Goal: Answer question/provide support

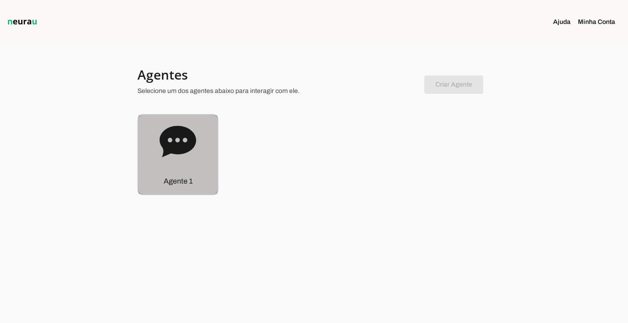
click at [162, 176] on div "Agente 1" at bounding box center [177, 181] width 79 height 26
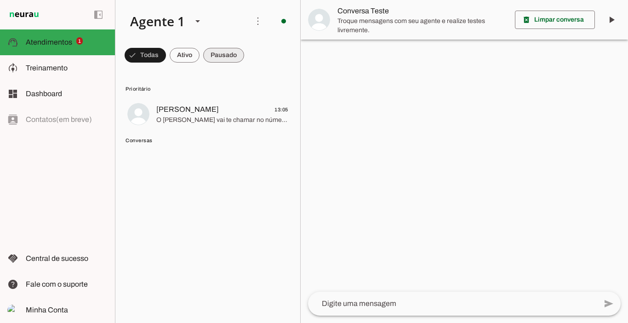
click at [221, 53] on span at bounding box center [223, 55] width 41 height 22
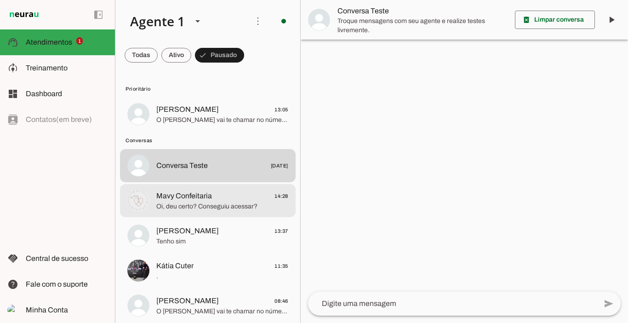
click at [208, 201] on span "Mavy Confeitaria" at bounding box center [184, 195] width 56 height 11
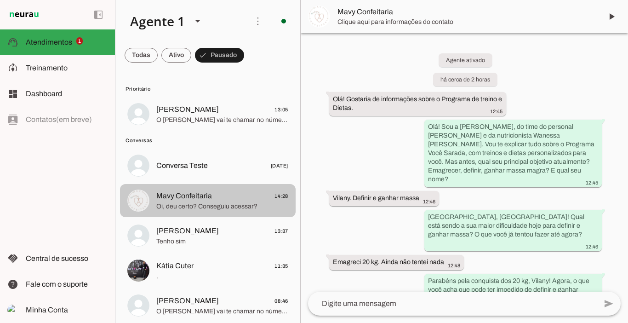
scroll to position [990, 0]
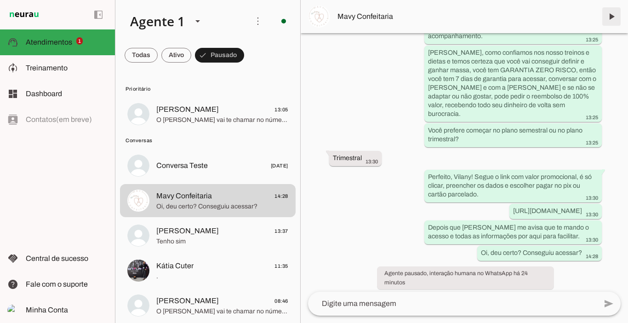
click at [614, 16] on span at bounding box center [612, 17] width 22 height 22
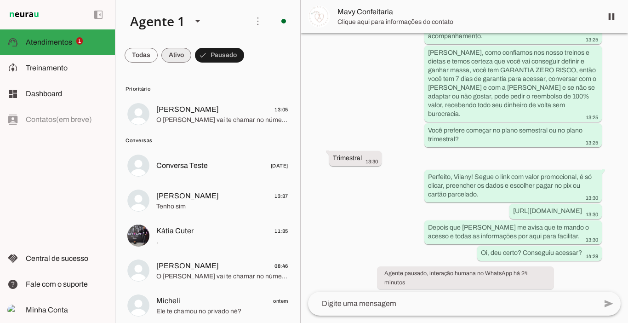
click at [174, 57] on span at bounding box center [176, 55] width 30 height 22
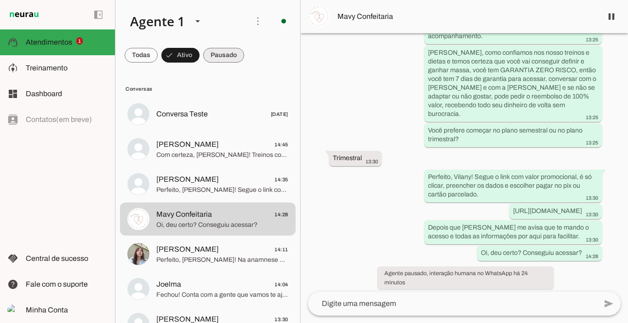
click at [232, 52] on span at bounding box center [223, 55] width 41 height 22
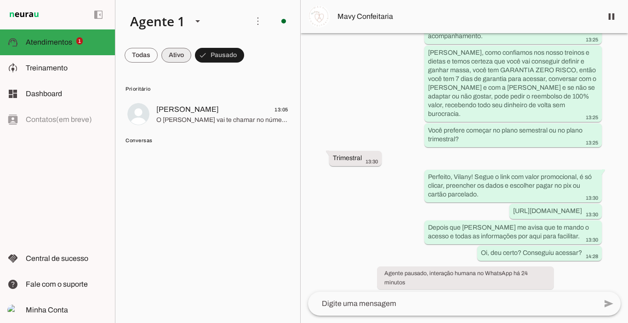
click at [183, 50] on span at bounding box center [176, 55] width 30 height 22
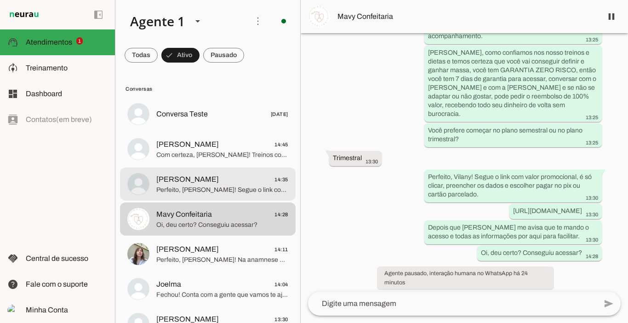
click at [194, 172] on md-item "[PERSON_NAME] 14:35 Perfeito, [PERSON_NAME]! Segue o link com valor promocional…" at bounding box center [208, 183] width 176 height 33
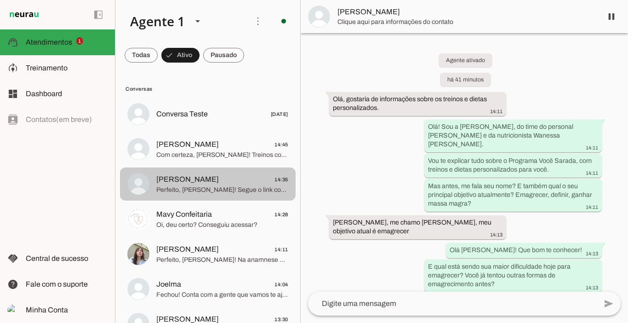
scroll to position [1787, 0]
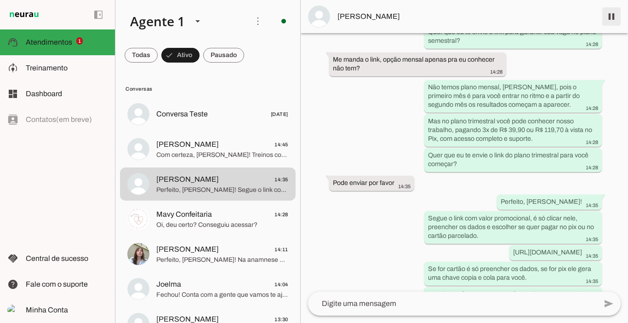
click at [614, 13] on span at bounding box center [612, 17] width 22 height 22
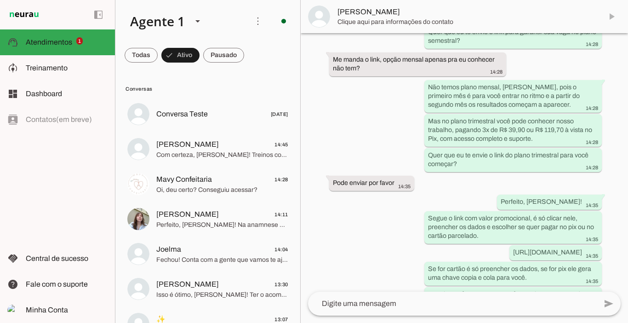
scroll to position [1828, 0]
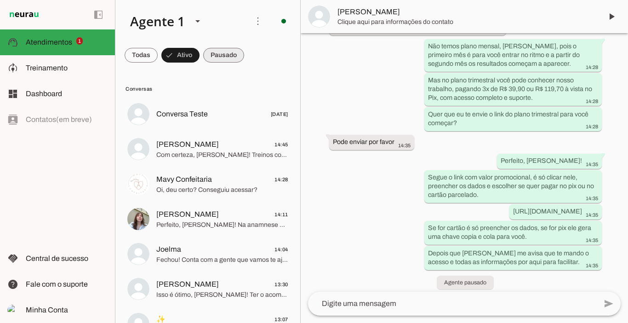
click at [224, 51] on span at bounding box center [223, 55] width 41 height 22
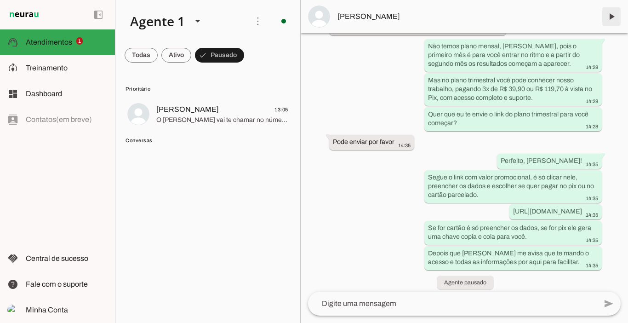
click at [608, 18] on span at bounding box center [612, 17] width 22 height 22
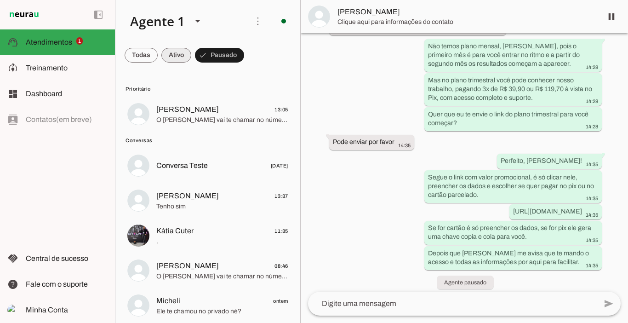
click at [173, 57] on span at bounding box center [176, 55] width 30 height 22
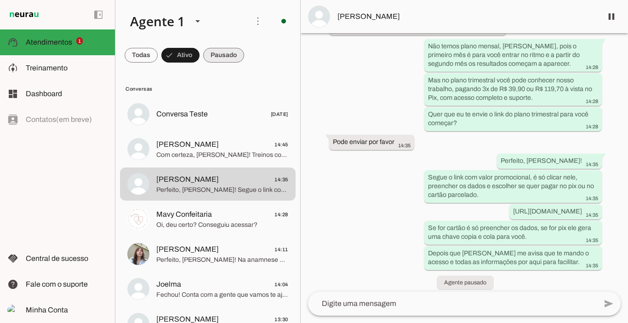
click at [207, 57] on span at bounding box center [223, 55] width 41 height 22
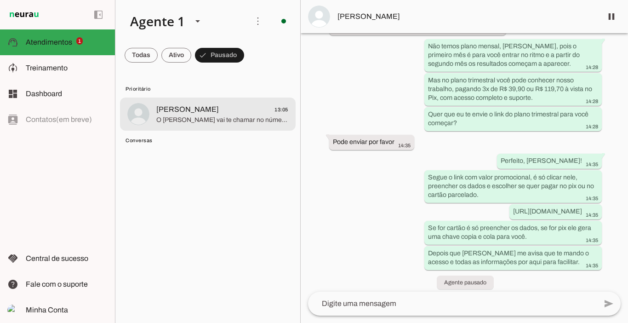
click at [166, 115] on span "O [PERSON_NAME] vai te chamar no número exclusivo de alunas, só um minuto" at bounding box center [222, 119] width 132 height 9
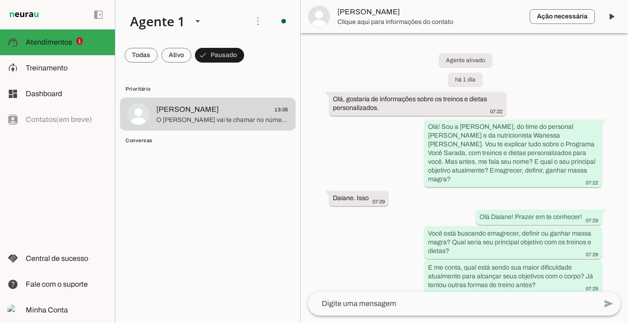
scroll to position [1656, 0]
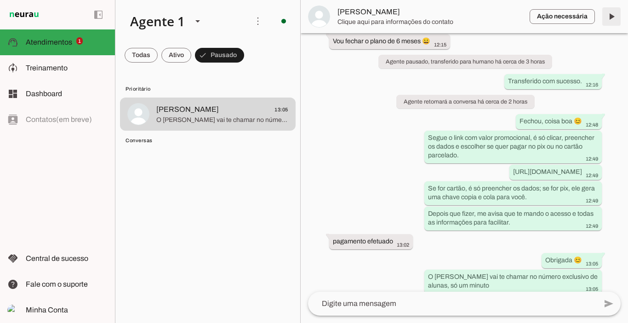
click at [610, 19] on span at bounding box center [612, 17] width 22 height 22
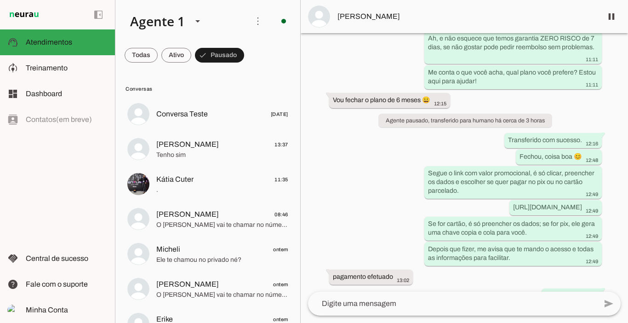
scroll to position [1654, 0]
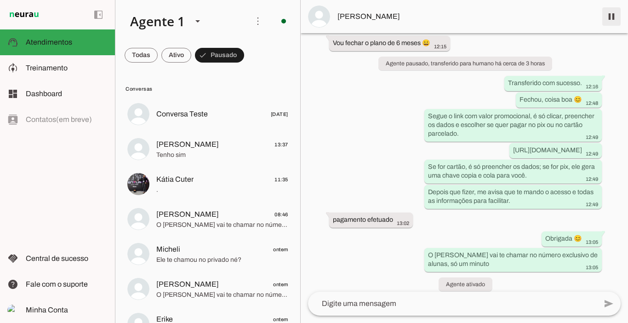
click at [611, 18] on span at bounding box center [612, 17] width 22 height 22
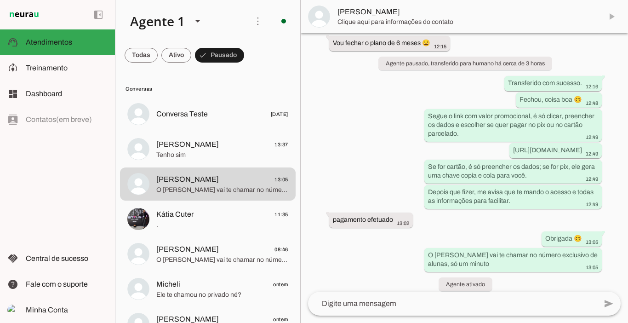
scroll to position [1693, 0]
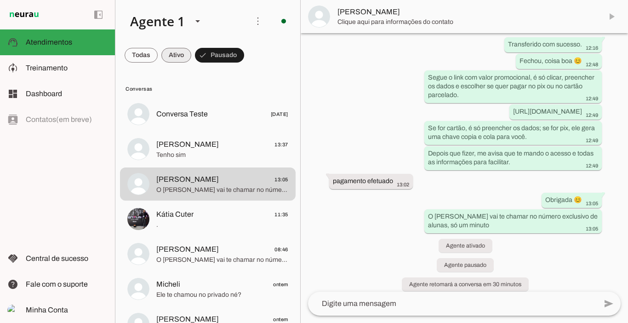
click at [179, 56] on span at bounding box center [176, 55] width 30 height 22
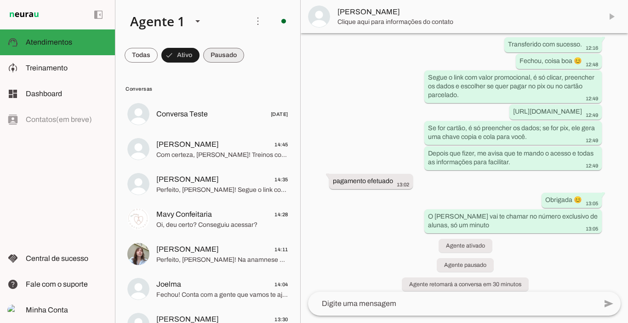
click at [239, 53] on span at bounding box center [223, 55] width 41 height 22
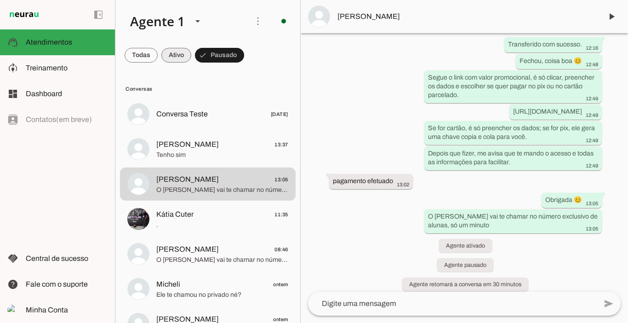
click at [183, 52] on span at bounding box center [176, 55] width 30 height 22
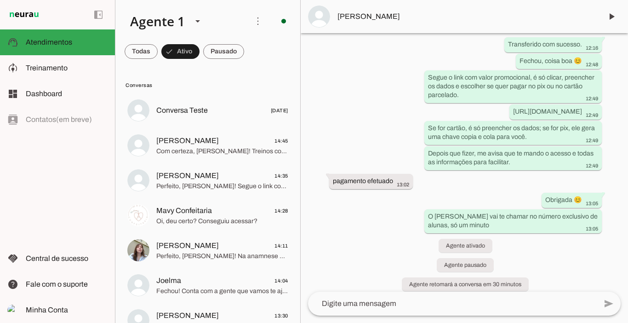
scroll to position [0, 0]
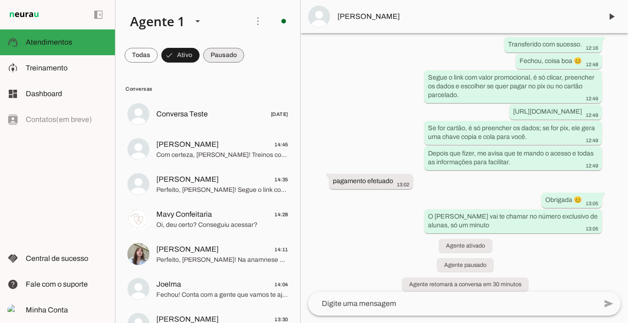
click at [231, 50] on span at bounding box center [223, 55] width 41 height 22
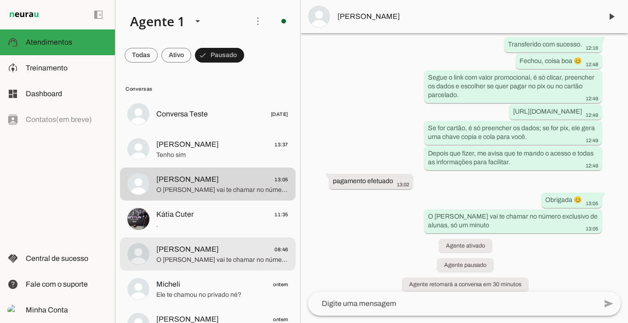
click at [194, 249] on span "[PERSON_NAME]" at bounding box center [187, 249] width 63 height 11
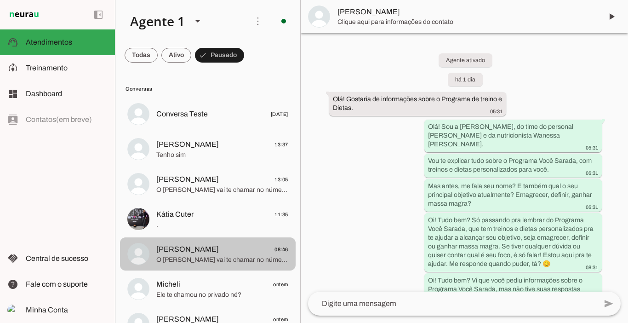
scroll to position [2024, 0]
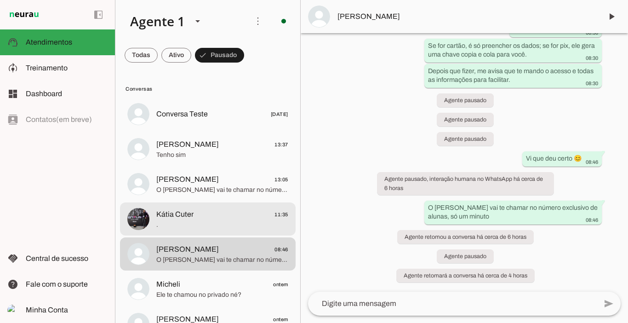
click at [195, 229] on span "." at bounding box center [222, 224] width 132 height 9
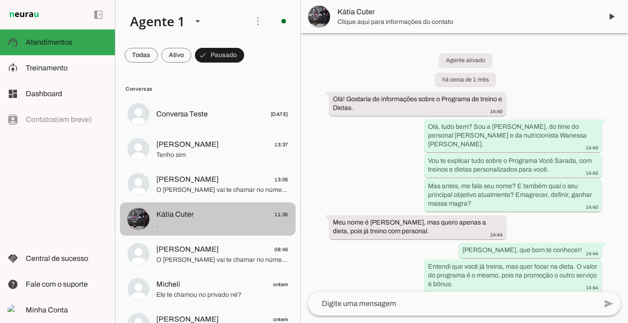
scroll to position [2012, 0]
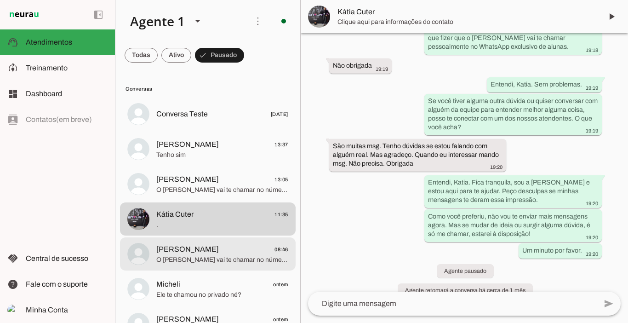
click at [196, 250] on span "[PERSON_NAME]" at bounding box center [187, 249] width 63 height 11
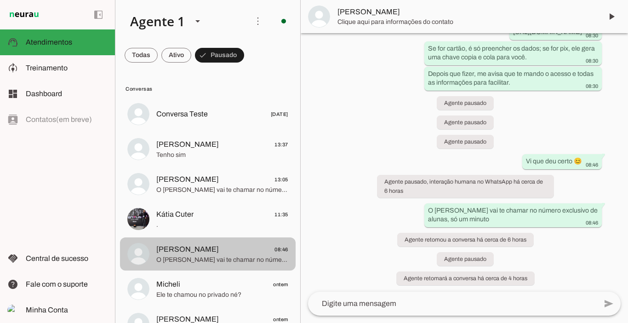
scroll to position [2024, 0]
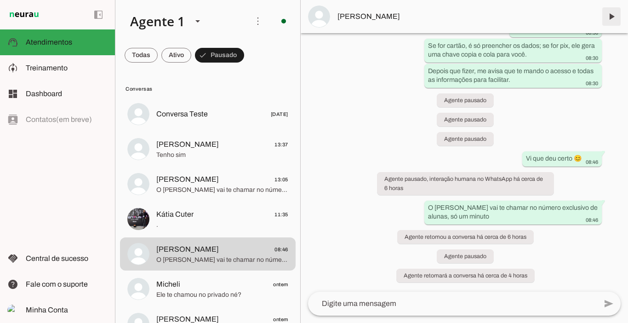
click at [610, 19] on span at bounding box center [612, 17] width 22 height 22
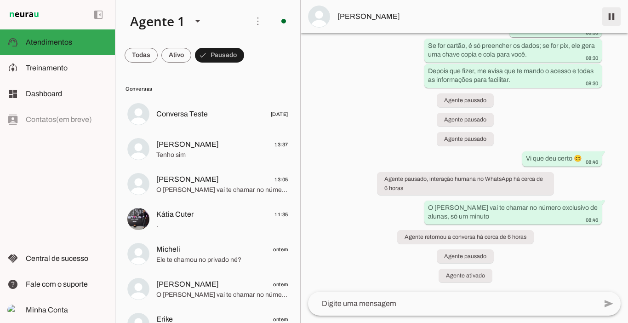
click at [611, 17] on span at bounding box center [612, 17] width 22 height 22
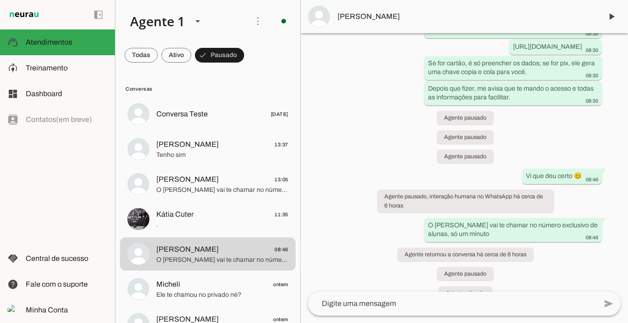
scroll to position [2062, 0]
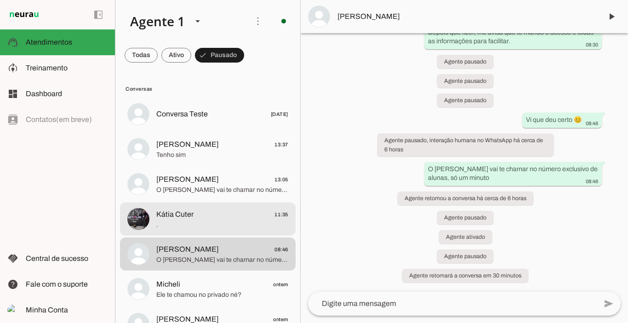
click at [151, 215] on md-item "Kátia Cuter 11:35 ." at bounding box center [208, 218] width 176 height 33
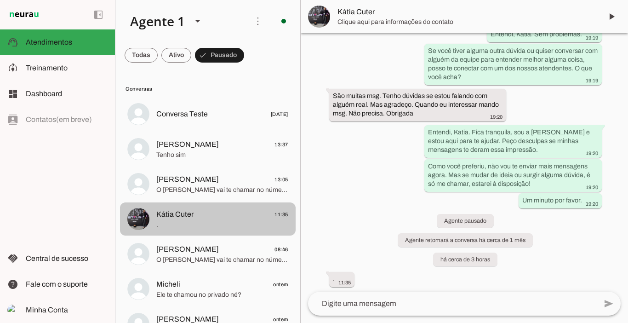
scroll to position [2012, 0]
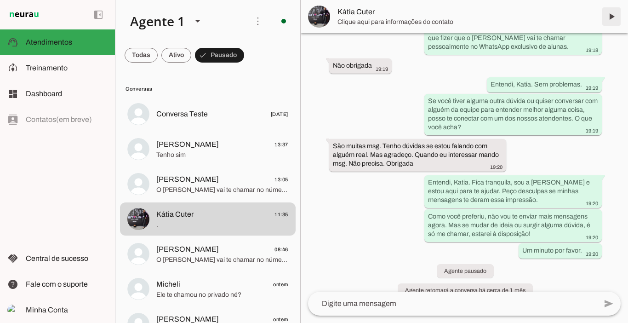
click at [611, 19] on span at bounding box center [612, 17] width 22 height 22
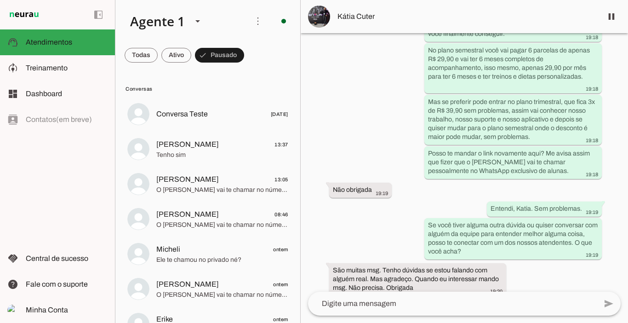
scroll to position [1883, 0]
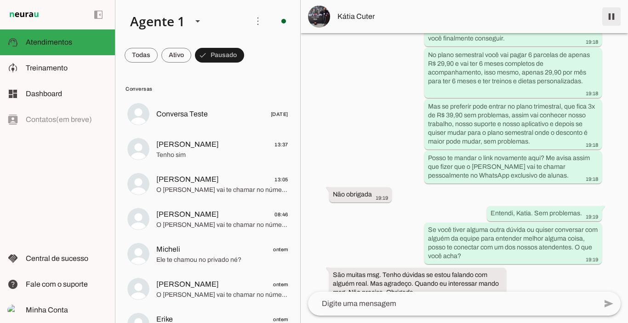
click at [614, 16] on span at bounding box center [612, 17] width 22 height 22
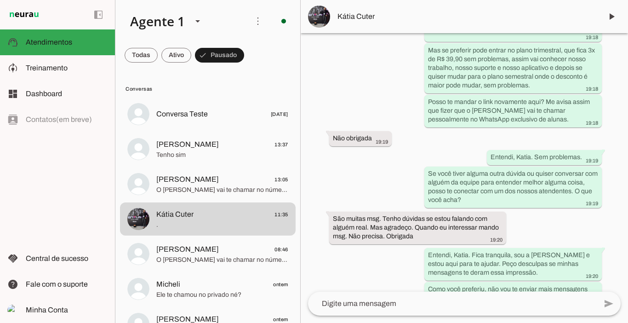
scroll to position [2053, 0]
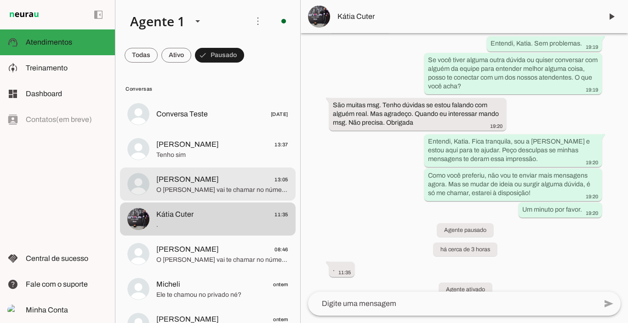
click at [186, 176] on span "[PERSON_NAME]" at bounding box center [187, 179] width 63 height 11
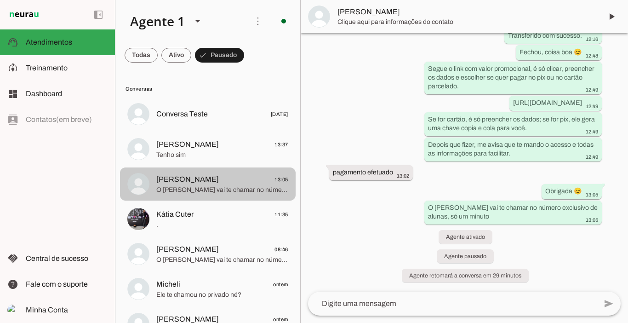
scroll to position [1693, 0]
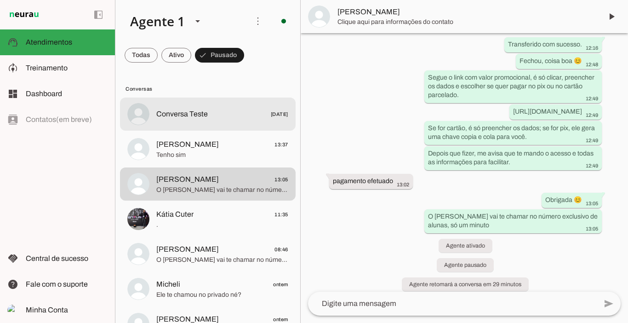
click at [197, 116] on span "Conversa Teste" at bounding box center [182, 114] width 52 height 11
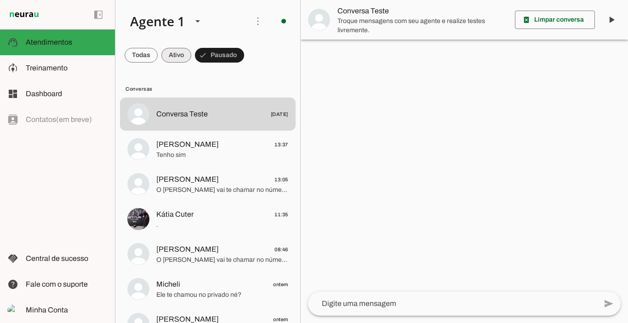
click at [178, 58] on span at bounding box center [176, 55] width 30 height 22
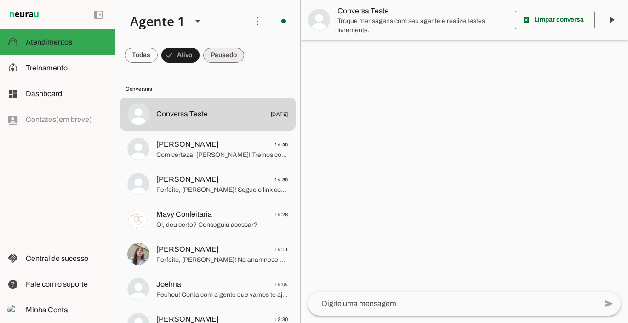
click at [225, 54] on span at bounding box center [223, 55] width 41 height 22
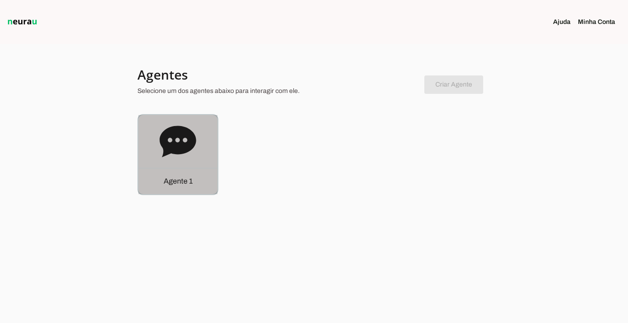
click at [178, 176] on p "Agente 1" at bounding box center [178, 181] width 29 height 11
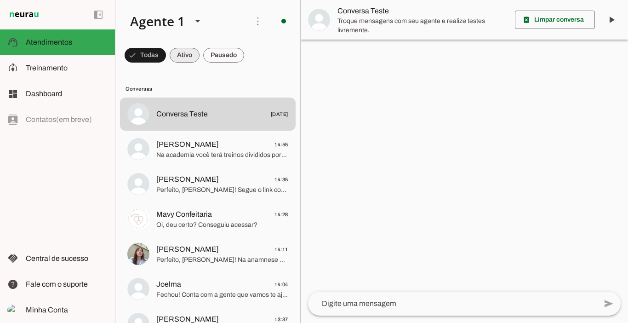
click at [183, 55] on span at bounding box center [185, 55] width 30 height 22
click at [227, 54] on span at bounding box center [223, 55] width 41 height 22
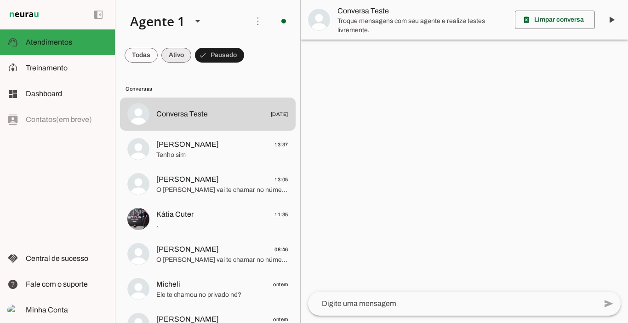
click at [181, 55] on span at bounding box center [176, 55] width 30 height 22
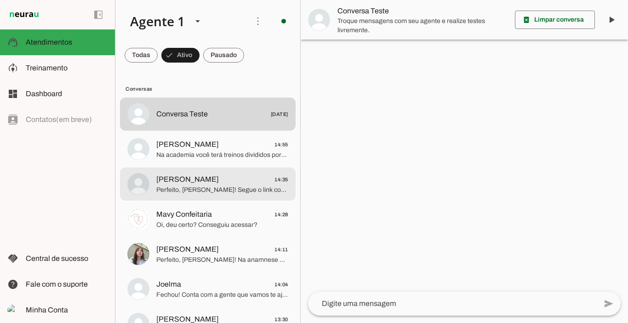
click at [193, 190] on span "Perfeito, [PERSON_NAME]! Segue o link com valor promocional, é só clicar nele, …" at bounding box center [222, 189] width 132 height 9
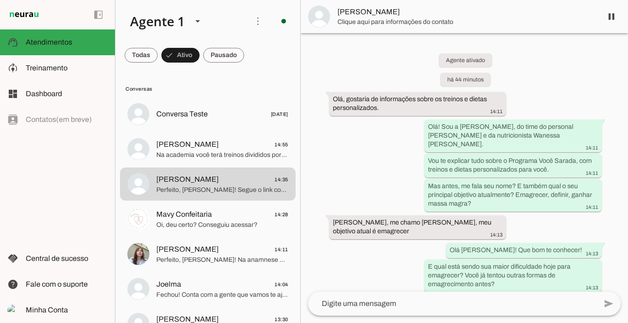
scroll to position [1828, 0]
